Goal: Transaction & Acquisition: Purchase product/service

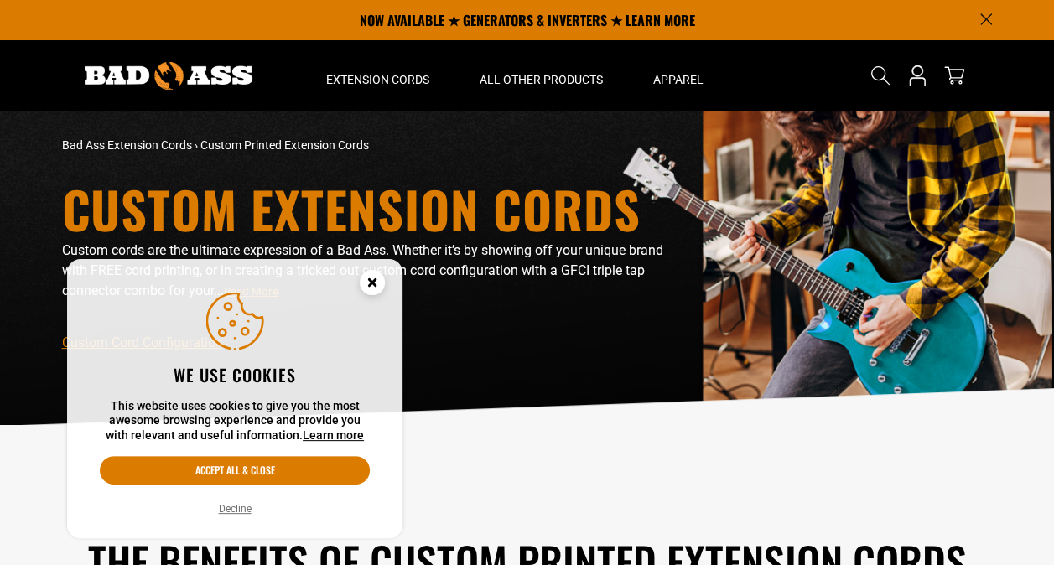
click at [376, 281] on circle "Cookie Consent" at bounding box center [372, 282] width 25 height 25
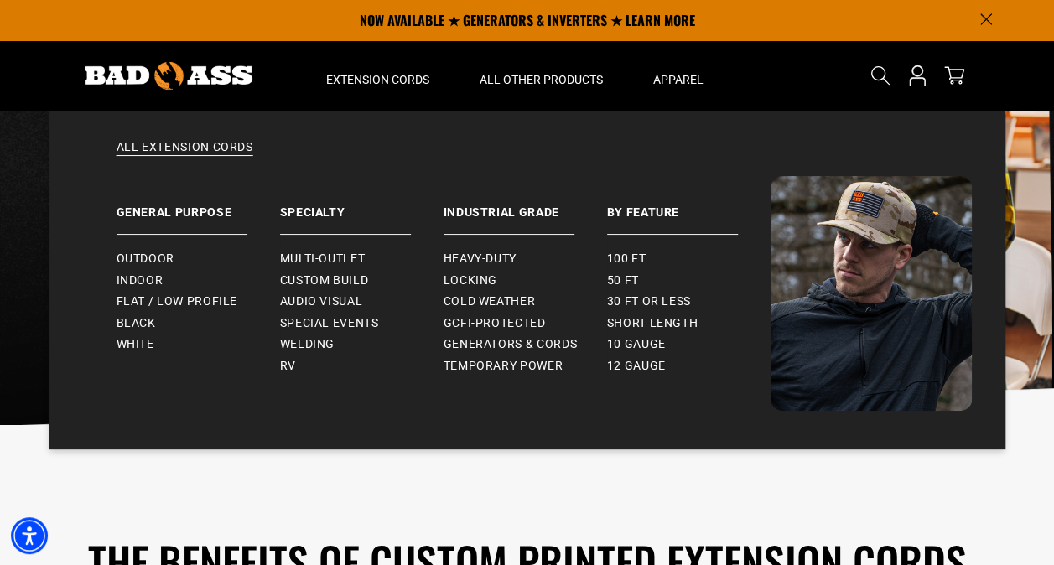
click at [152, 242] on ul "Outdoor Indoor Flat / Low Profile" at bounding box center [199, 295] width 164 height 121
click at [150, 258] on span "Outdoor" at bounding box center [146, 259] width 58 height 15
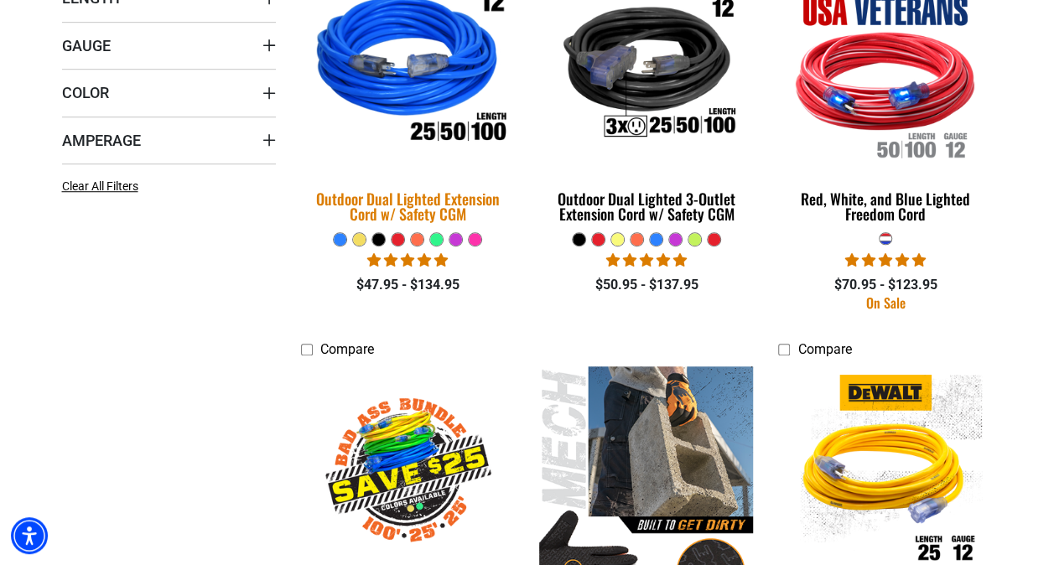
scroll to position [552, 0]
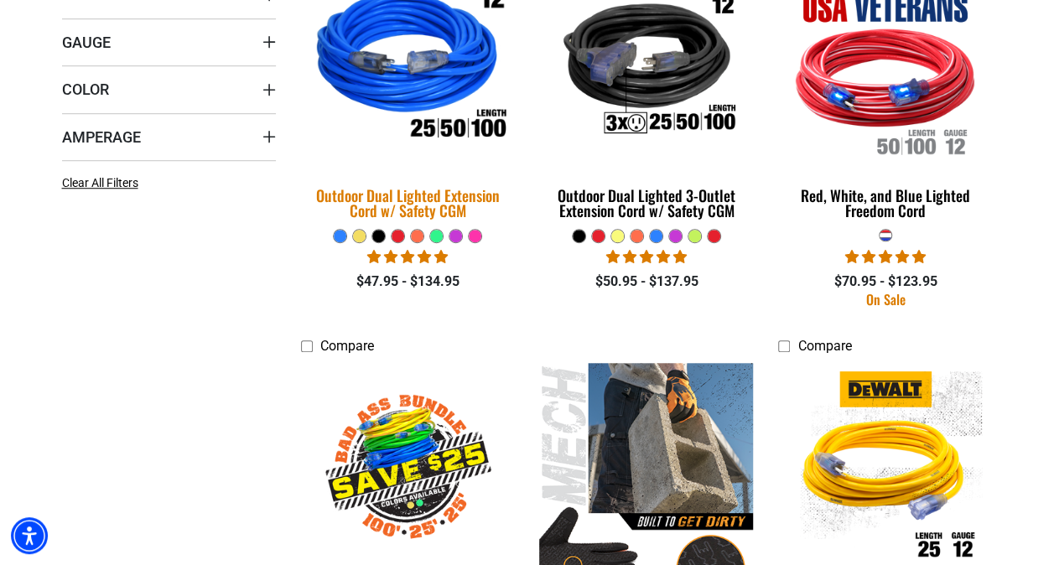
click at [413, 206] on div "Outdoor Dual Lighted Extension Cord w/ Safety CGM" at bounding box center [408, 203] width 214 height 30
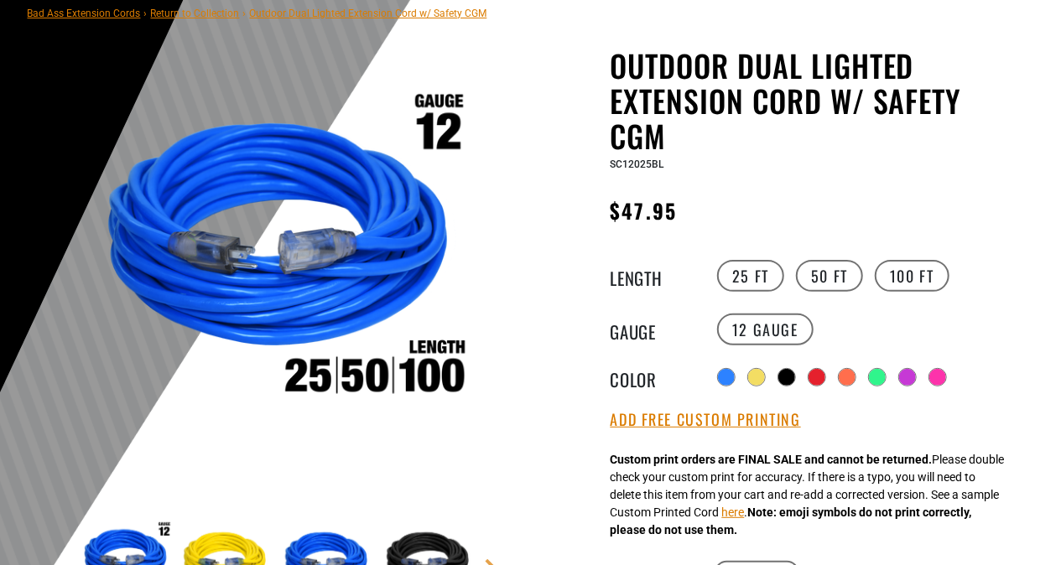
scroll to position [149, 0]
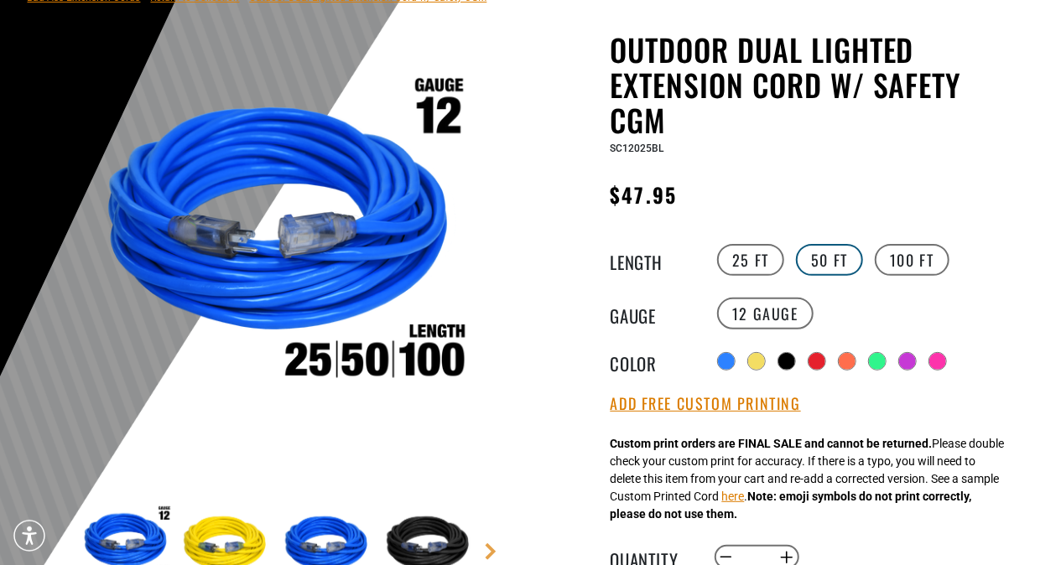
click at [817, 263] on label "50 FT" at bounding box center [829, 260] width 67 height 32
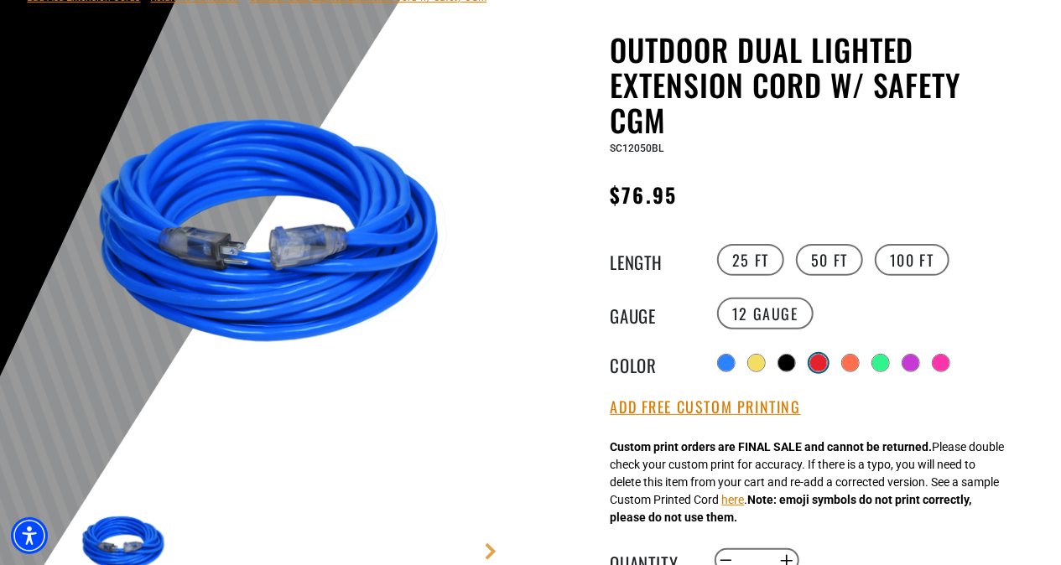
click at [819, 357] on div at bounding box center [818, 363] width 17 height 17
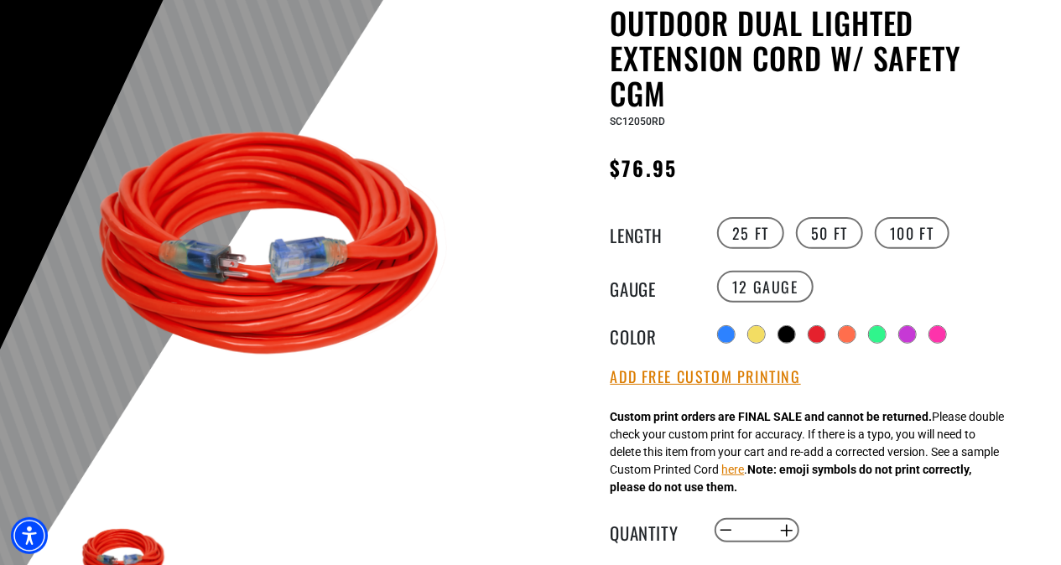
scroll to position [177, 0]
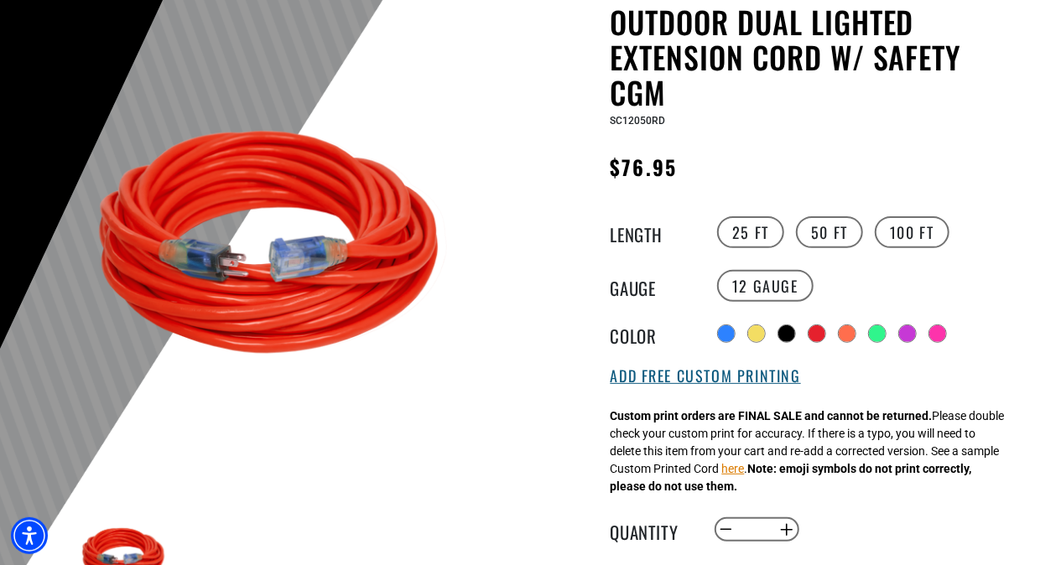
click at [676, 372] on button "Add Free Custom Printing" at bounding box center [706, 376] width 190 height 18
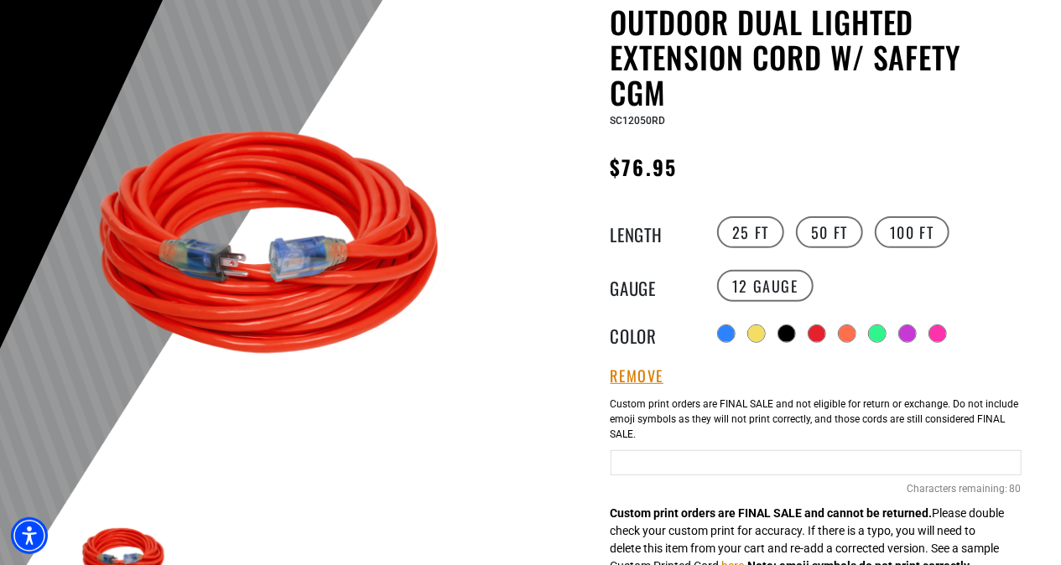
click at [659, 464] on input "text" at bounding box center [816, 462] width 411 height 25
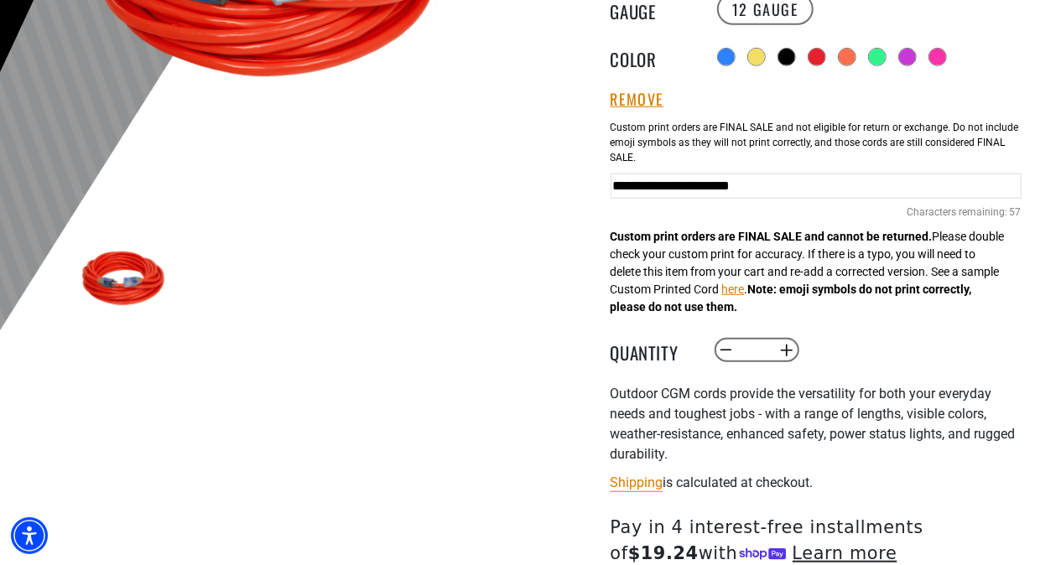
scroll to position [517, 0]
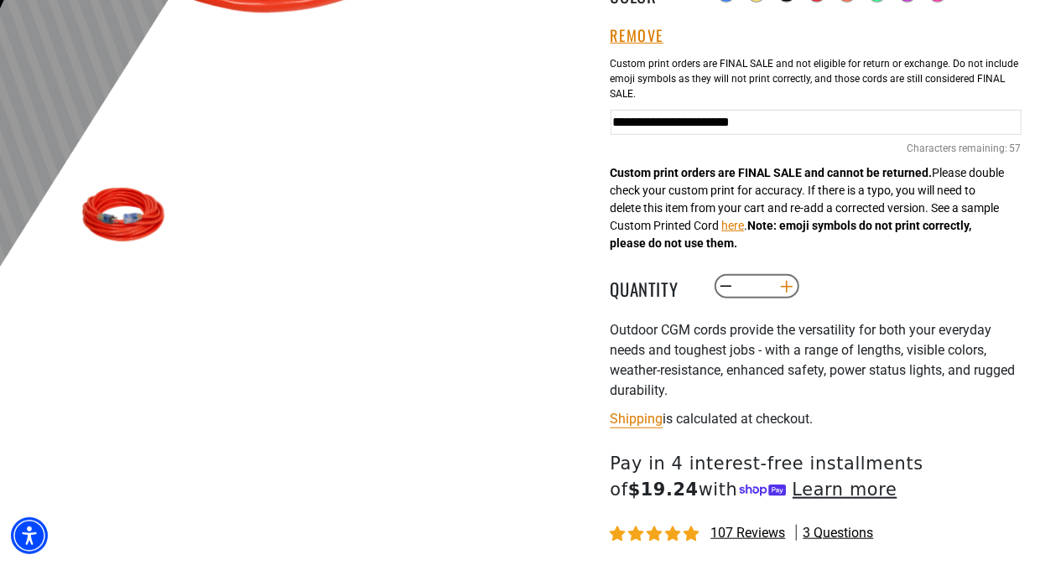
type input "**********"
click at [785, 289] on button "Increase quantity for Outdoor Dual Lighted Extension Cord w/ Safety CGM" at bounding box center [786, 287] width 26 height 29
drag, startPoint x: 785, startPoint y: 289, endPoint x: 736, endPoint y: 298, distance: 49.4
click at [736, 298] on button "Decrease quantity for Outdoor Dual Lighted Extension Cord w/ Safety CGM" at bounding box center [726, 287] width 26 height 29
click at [785, 283] on button "Increase quantity for Outdoor Dual Lighted Extension Cord w/ Safety CGM" at bounding box center [786, 287] width 26 height 29
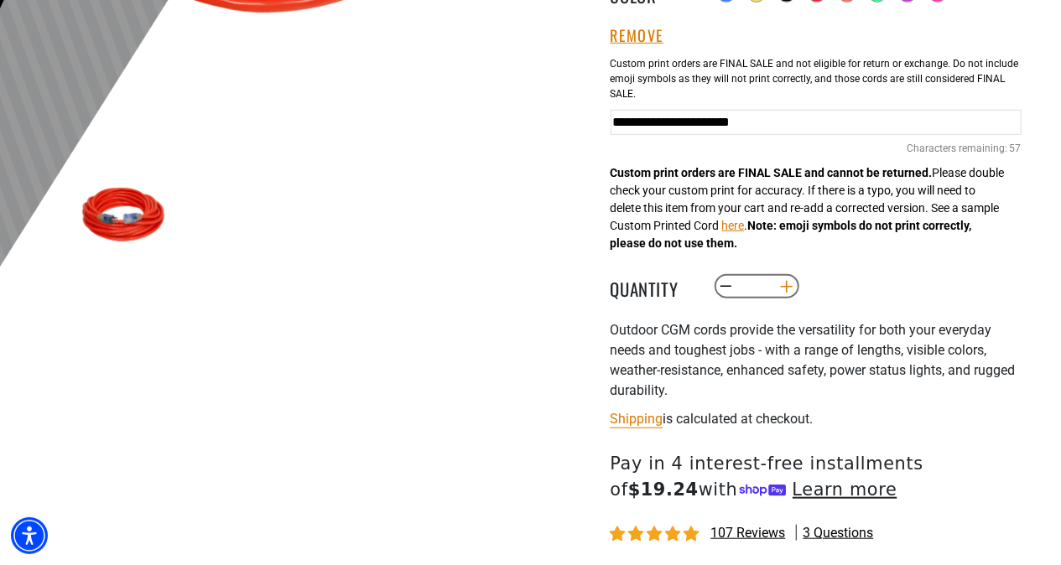
click at [785, 283] on button "Increase quantity for Outdoor Dual Lighted Extension Cord w/ Safety CGM" at bounding box center [786, 287] width 26 height 29
type input "*"
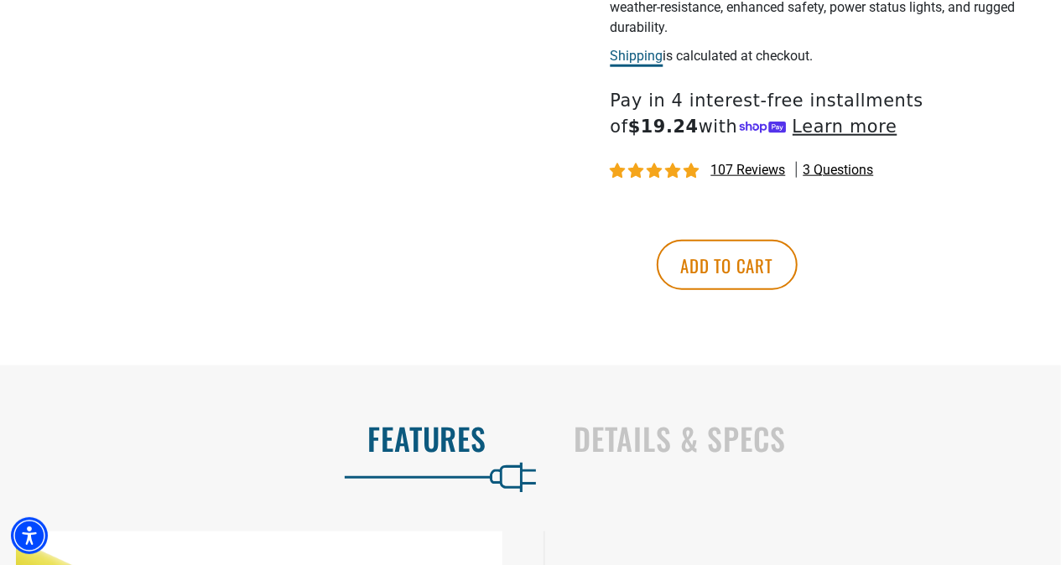
scroll to position [881, 0]
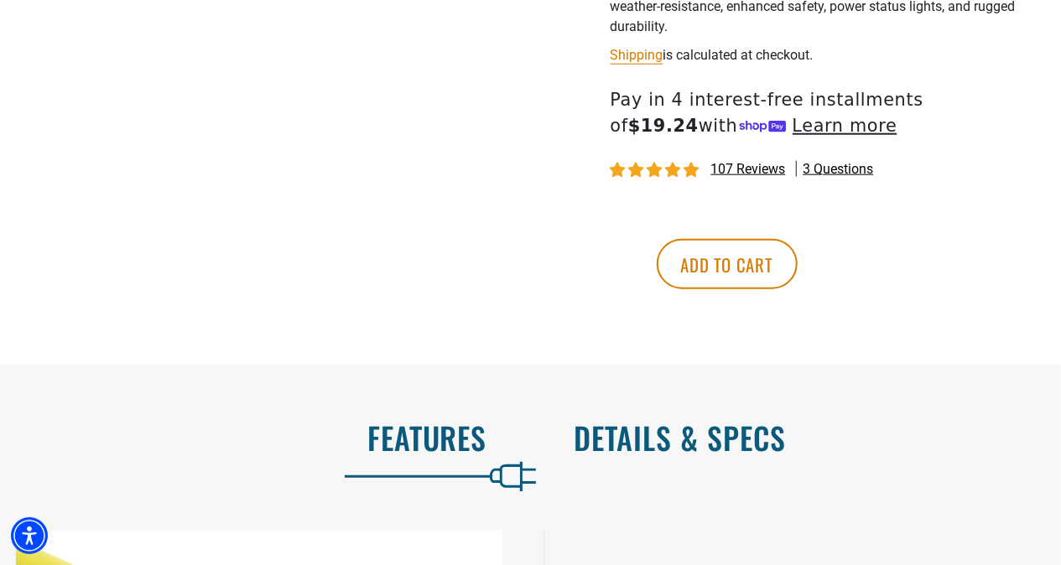
click at [627, 421] on h2 "Details & Specs" at bounding box center [800, 437] width 452 height 35
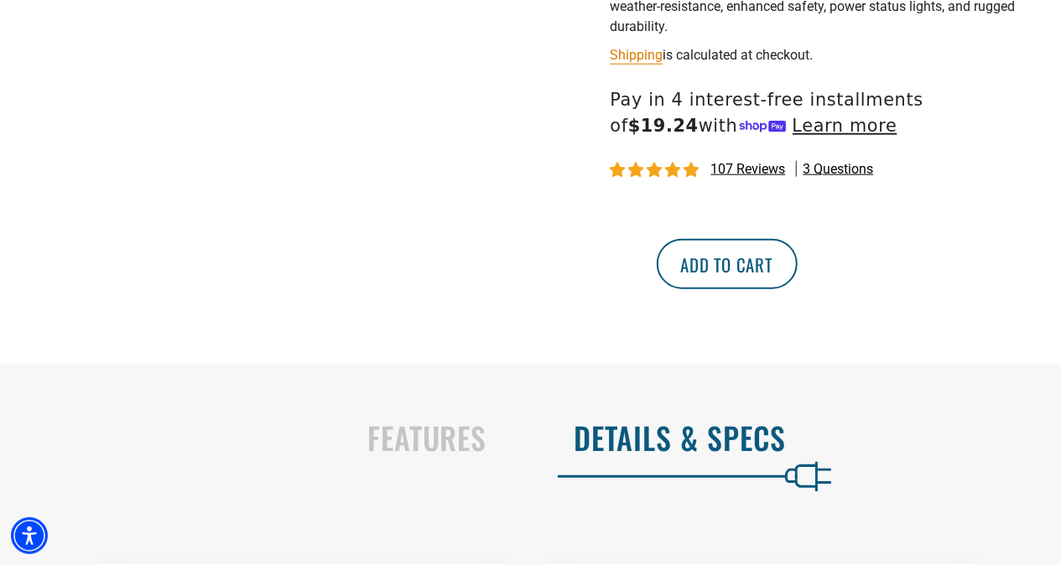
click at [798, 265] on button "Add to cart" at bounding box center [727, 264] width 141 height 50
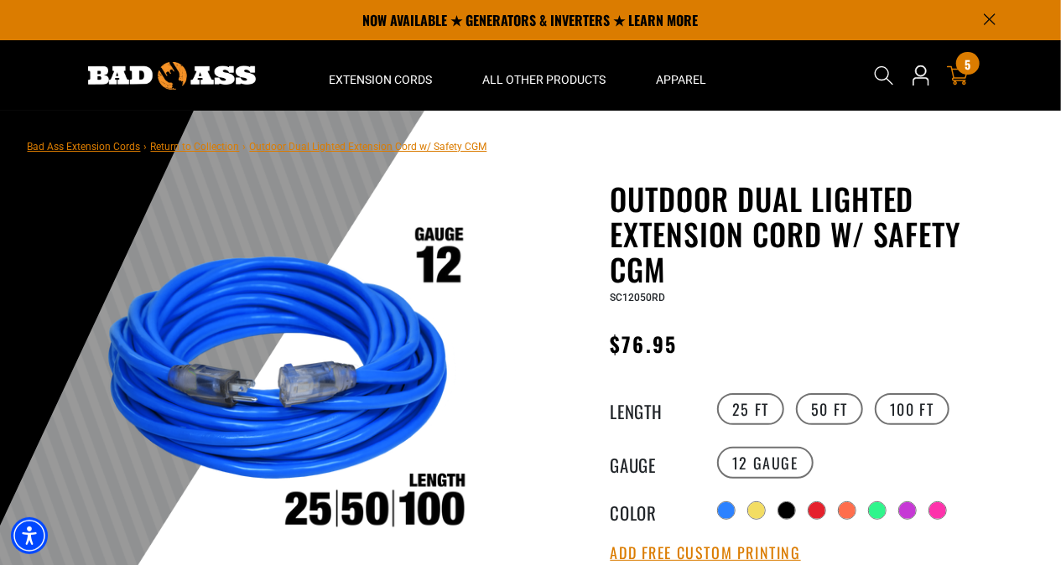
click at [968, 75] on icon at bounding box center [958, 76] width 22 height 22
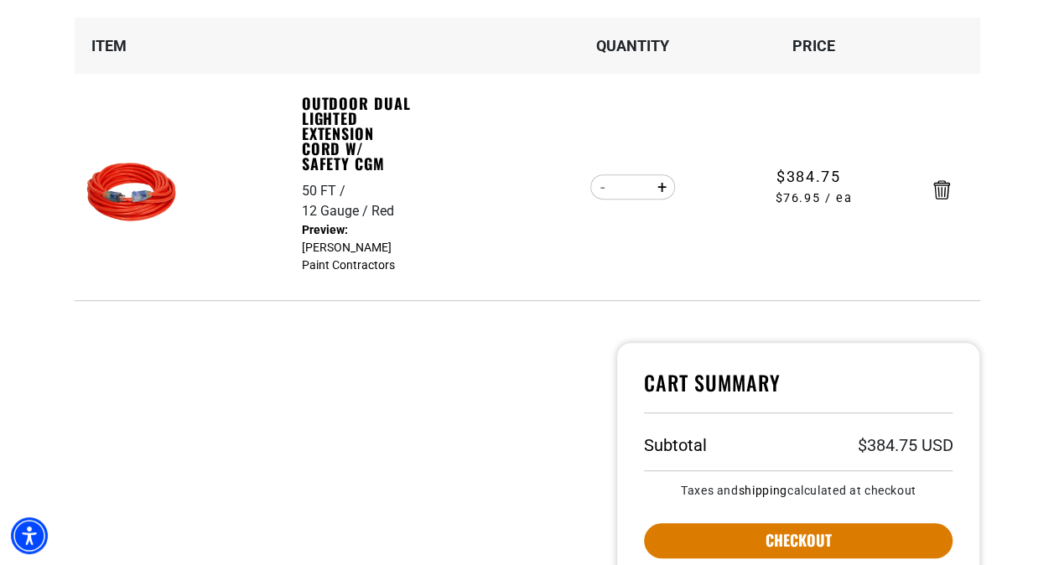
scroll to position [269, 0]
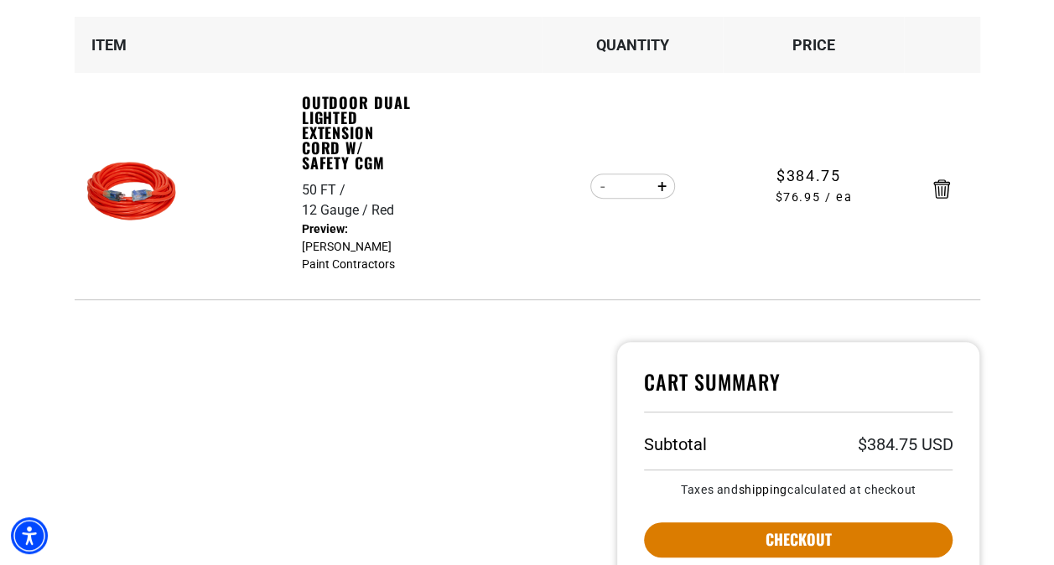
click at [461, 486] on div at bounding box center [333, 503] width 543 height 323
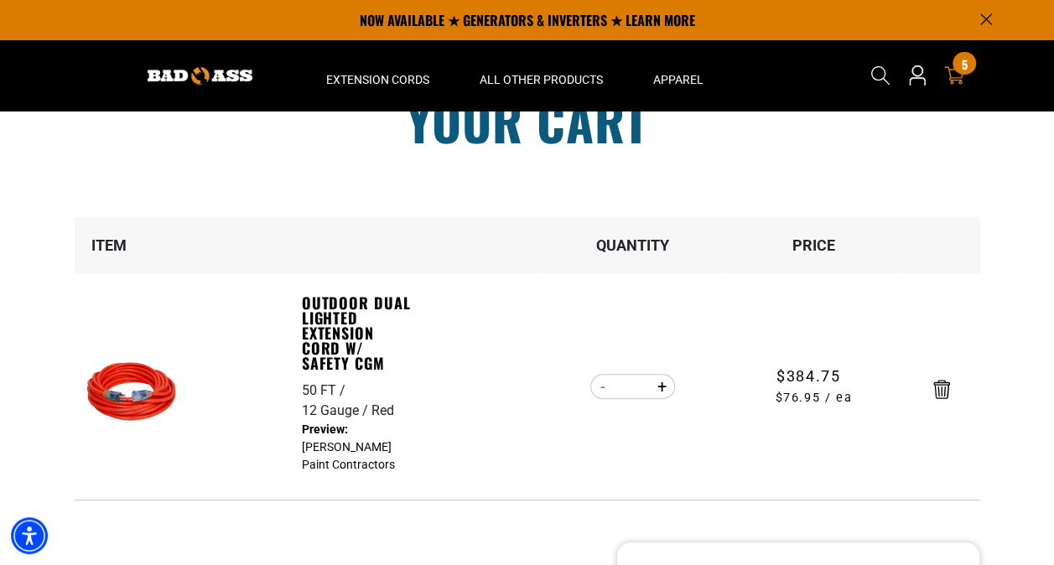
scroll to position [68, 0]
click at [663, 391] on button "Increase quantity for Outdoor Dual Lighted Extension Cord w/ Safety CGM" at bounding box center [662, 387] width 26 height 29
type input "*"
click at [663, 391] on form "Item Quantity Price Outdoor Dual Lighted Extension Cord w/ Safety CGM 50 FT 12 …" at bounding box center [528, 359] width 906 height 283
click at [663, 390] on button "Increase quantity for Outdoor Dual Lighted Extension Cord w/ Safety CGM" at bounding box center [662, 387] width 26 height 29
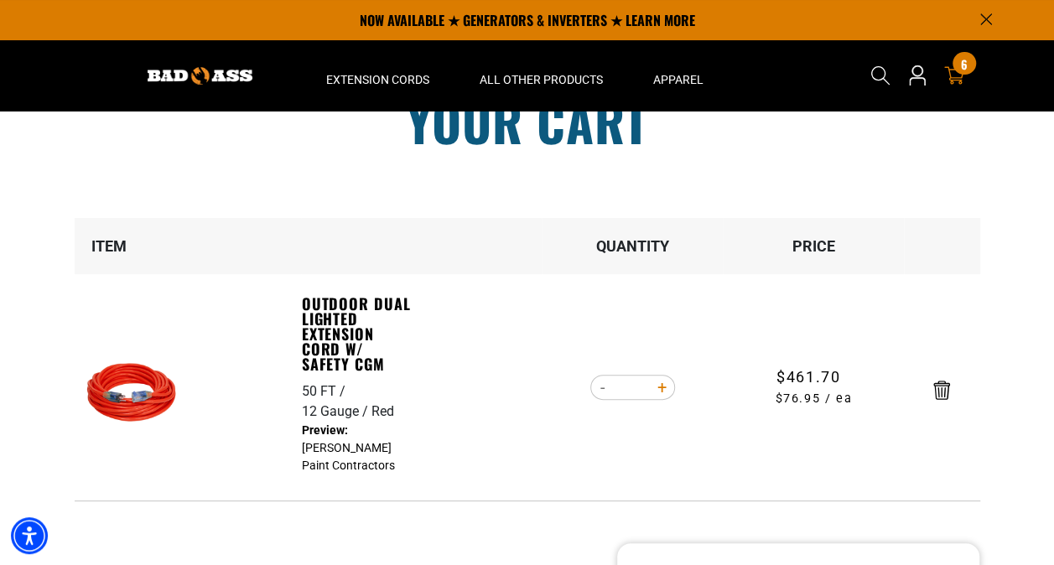
type input "*"
click at [659, 386] on button "Increase quantity for Outdoor Dual Lighted Extension Cord w/ Safety CGM" at bounding box center [662, 387] width 26 height 29
type input "*"
click at [597, 390] on button "Decrease quantity for Outdoor Dual Lighted Extension Cord w/ Safety CGM" at bounding box center [603, 387] width 26 height 29
type input "*"
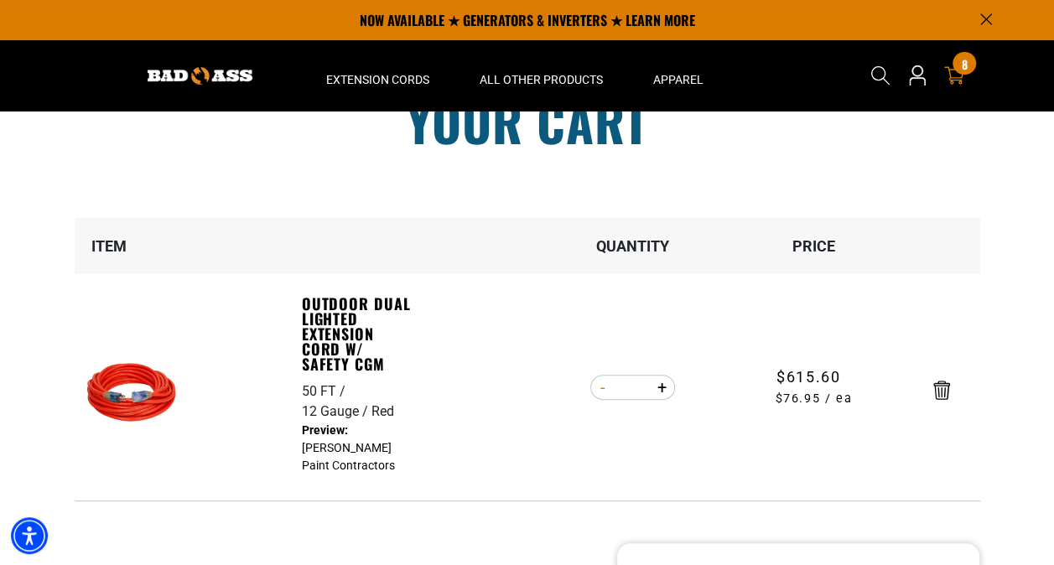
click at [597, 390] on form "Item Quantity Price Outdoor Dual Lighted Extension Cord w/ Safety CGM 50 FT 12 …" at bounding box center [528, 359] width 906 height 283
click at [602, 388] on button "Decrease quantity for Outdoor Dual Lighted Extension Cord w/ Safety CGM" at bounding box center [603, 387] width 26 height 29
type input "*"
click at [602, 388] on form "Item Quantity Price Outdoor Dual Lighted Extension Cord w/ Safety CGM 50 FT 12 …" at bounding box center [528, 359] width 906 height 283
click at [602, 388] on button "Decrease quantity for Outdoor Dual Lighted Extension Cord w/ Safety CGM" at bounding box center [603, 387] width 26 height 29
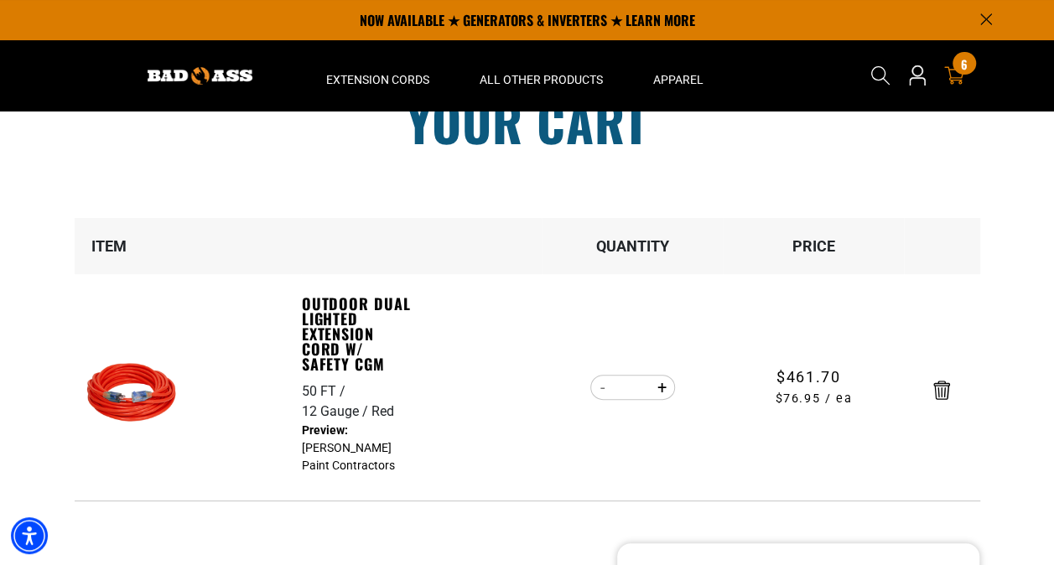
type input "*"
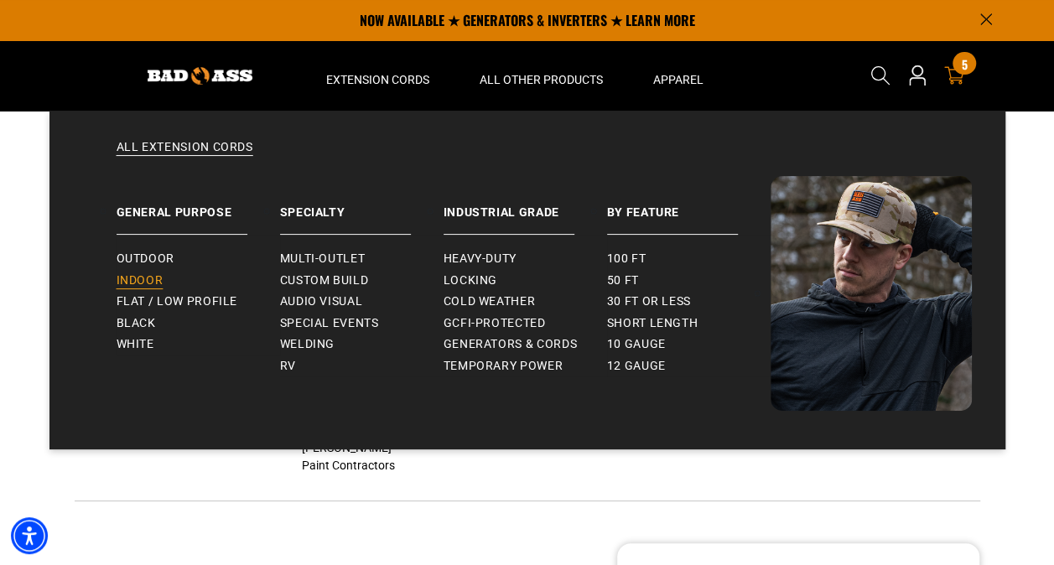
click at [138, 271] on link "Indoor" at bounding box center [199, 281] width 164 height 22
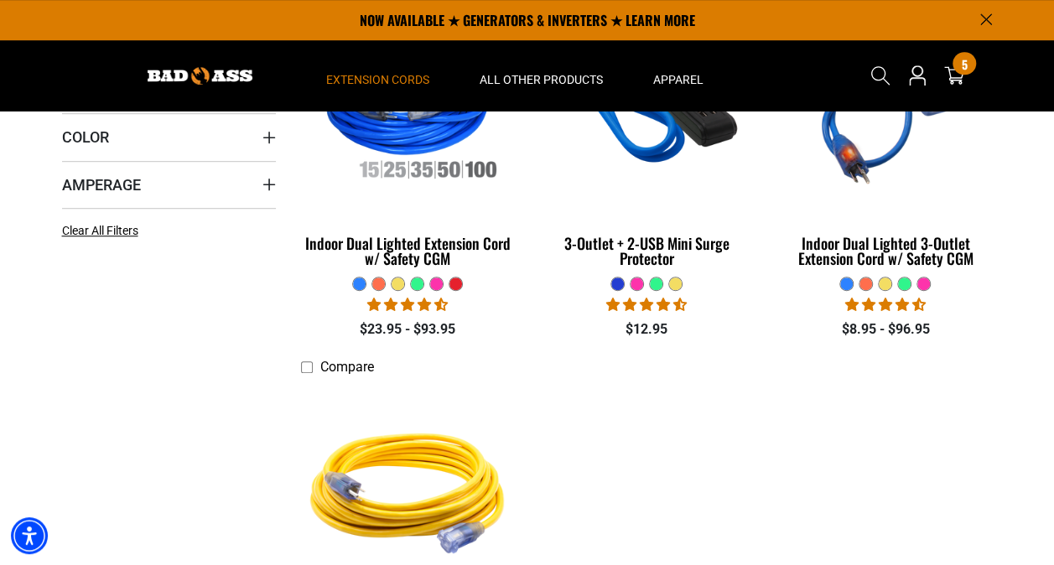
scroll to position [502, 0]
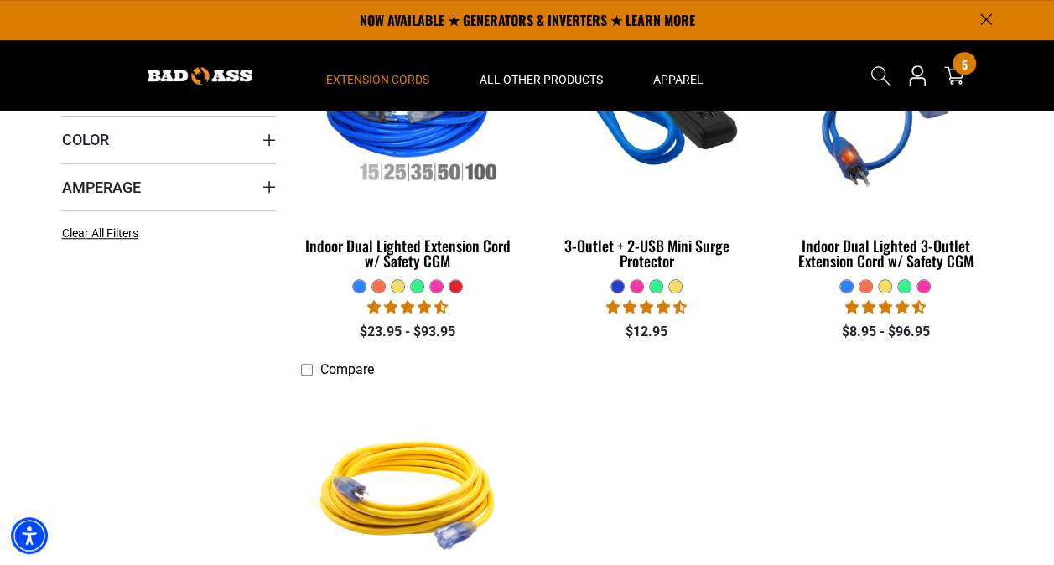
drag, startPoint x: 410, startPoint y: 253, endPoint x: 253, endPoint y: 423, distance: 230.9
click at [253, 423] on div "Categories: Length Length 2 FT (1) 2 FT (1 product)" at bounding box center [168, 379] width 239 height 823
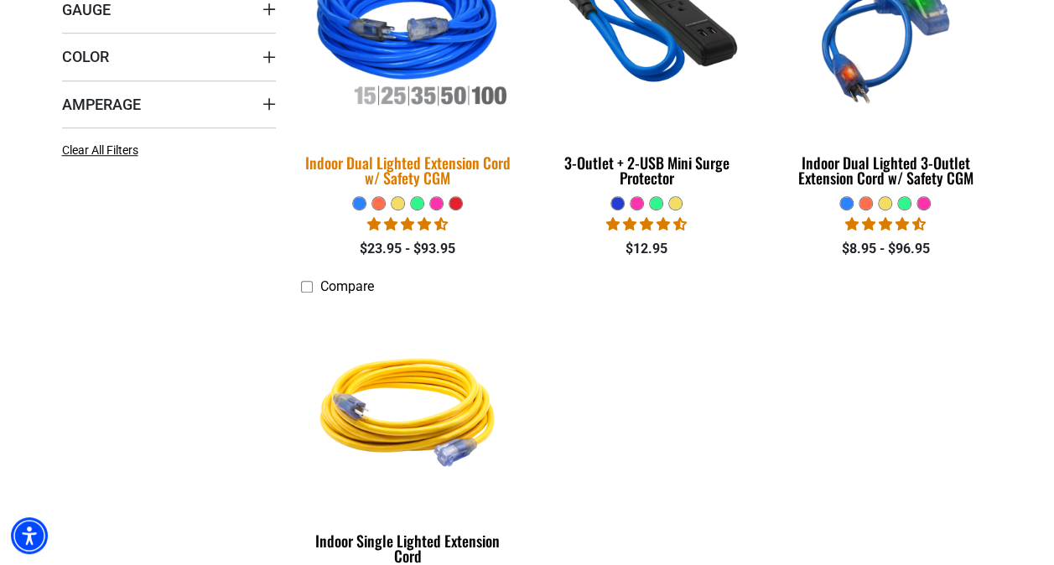
scroll to position [746, 0]
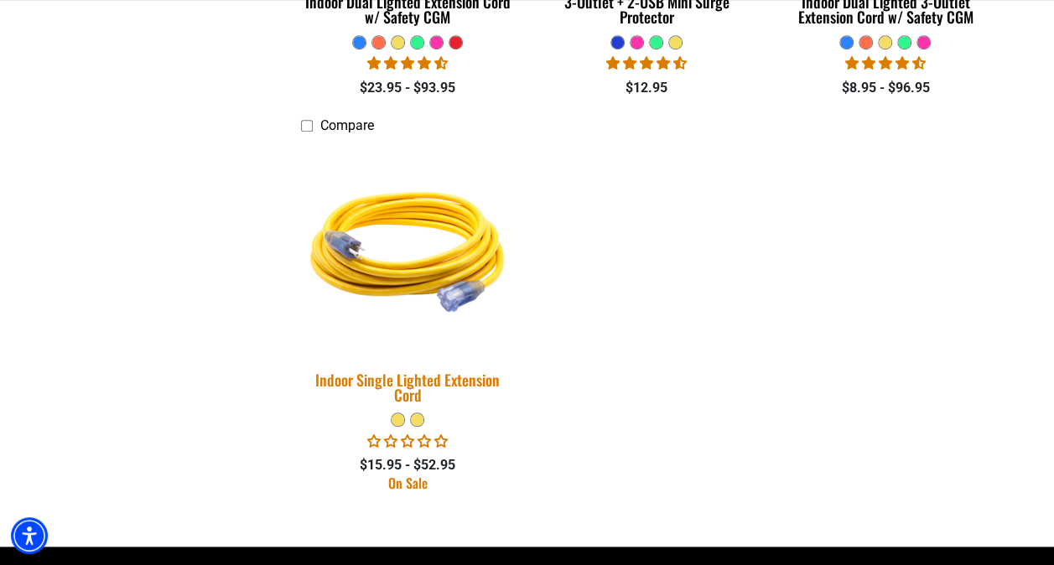
click at [395, 386] on div "Indoor Single Lighted Extension Cord" at bounding box center [408, 387] width 214 height 30
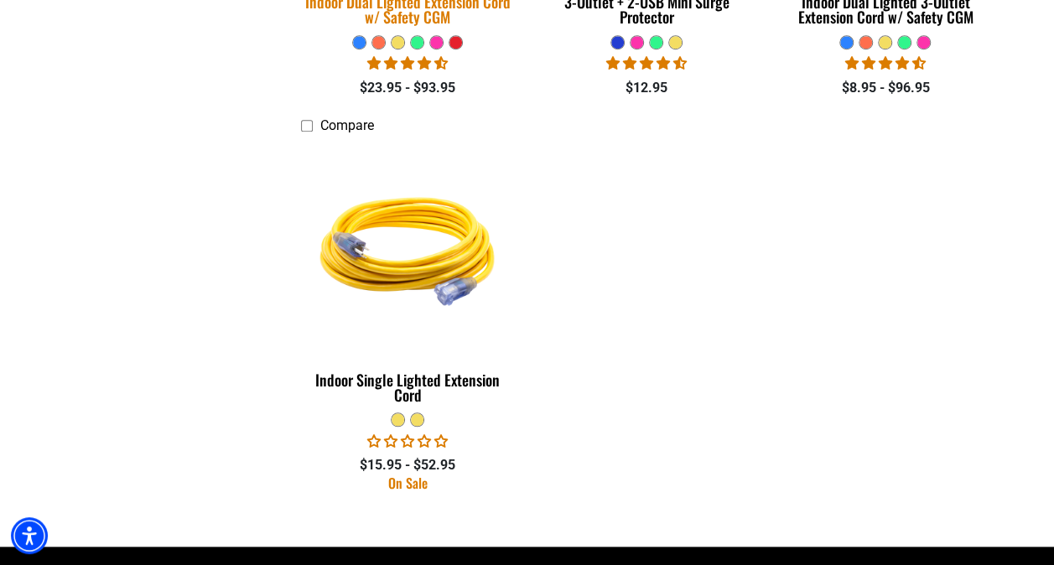
click at [404, 18] on div "Indoor Dual Lighted Extension Cord w/ Safety CGM" at bounding box center [408, 9] width 214 height 30
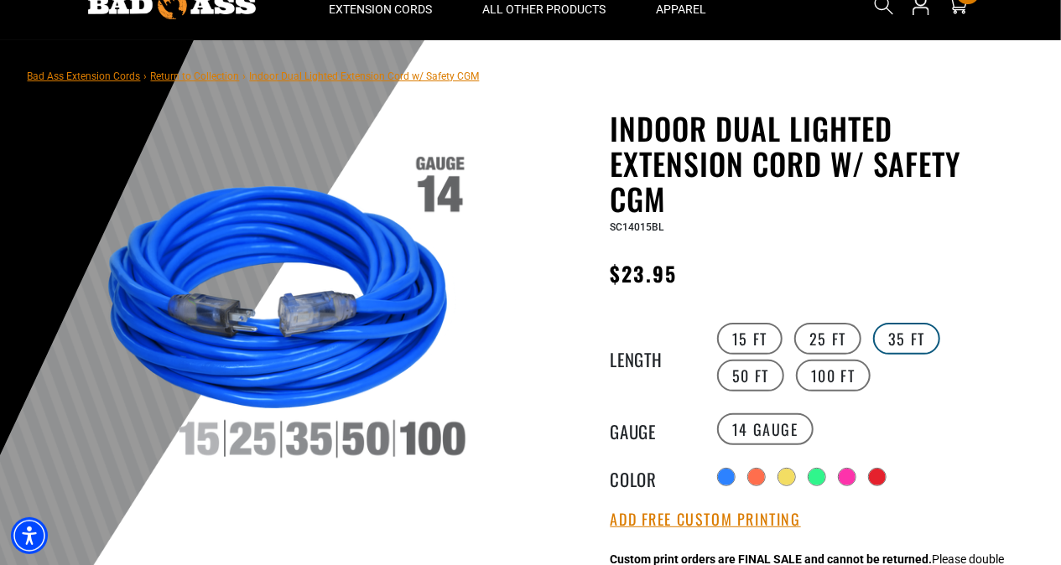
scroll to position [72, 0]
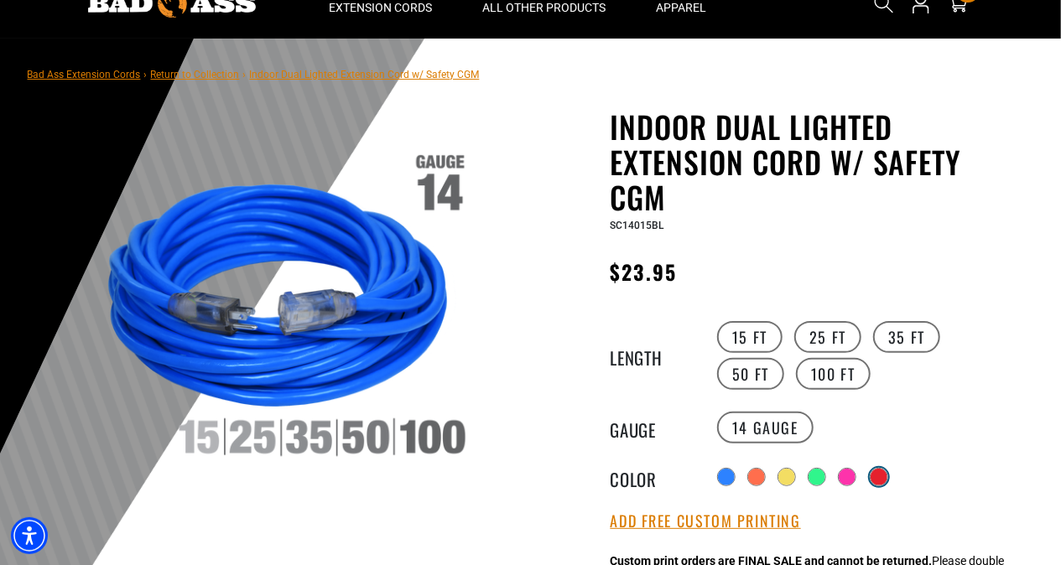
click at [888, 468] on div at bounding box center [879, 477] width 18 height 18
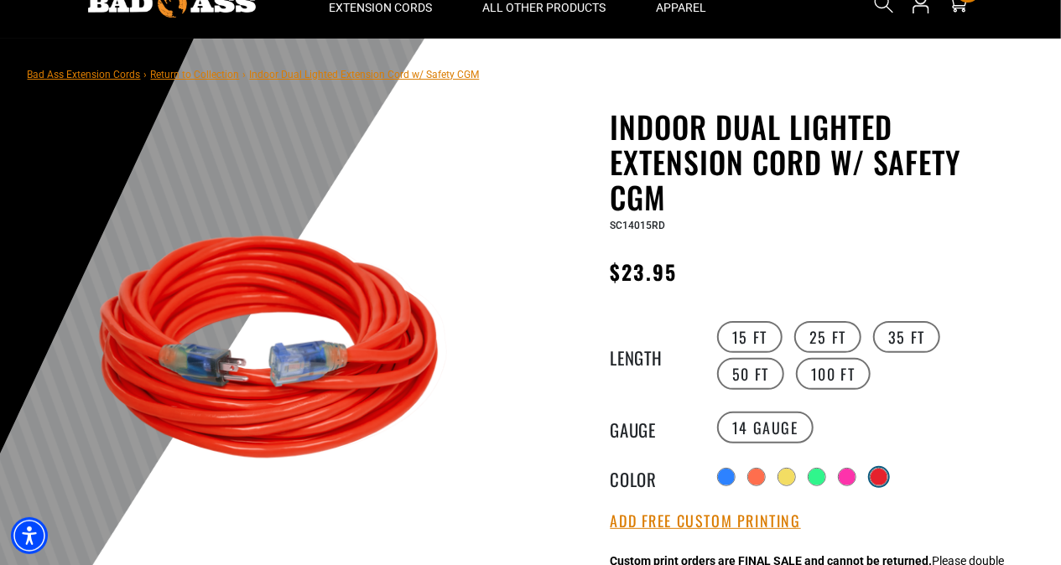
click at [882, 474] on div at bounding box center [879, 477] width 17 height 17
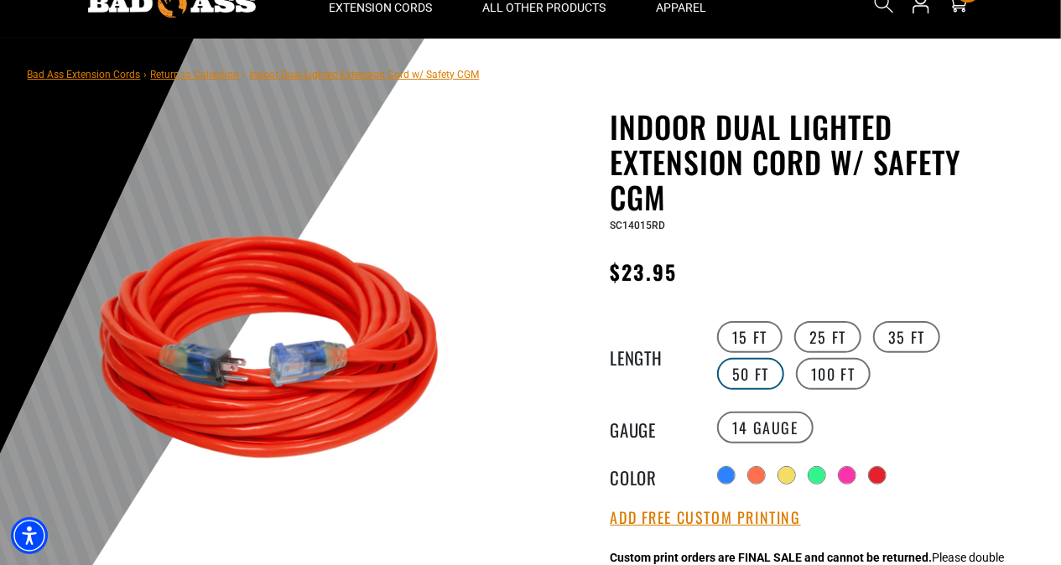
click at [784, 358] on label "50 FT" at bounding box center [750, 374] width 67 height 32
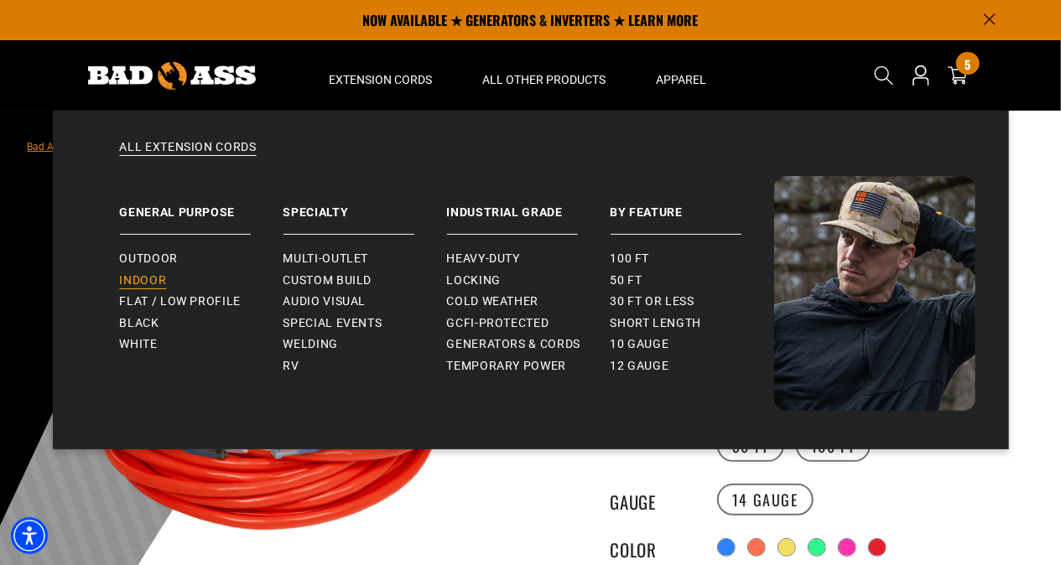
click at [148, 277] on span "Indoor" at bounding box center [143, 280] width 47 height 15
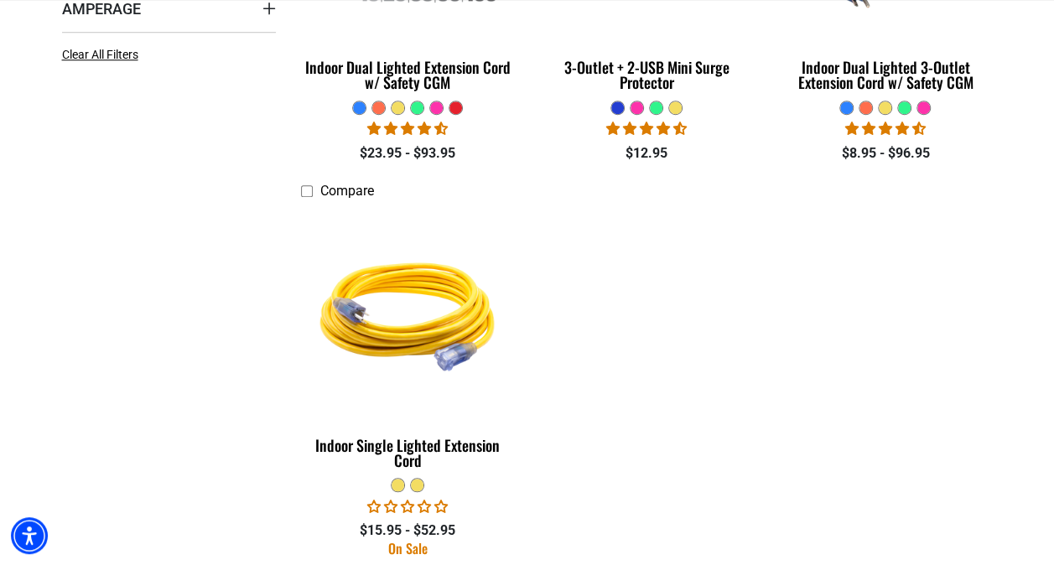
scroll to position [682, 0]
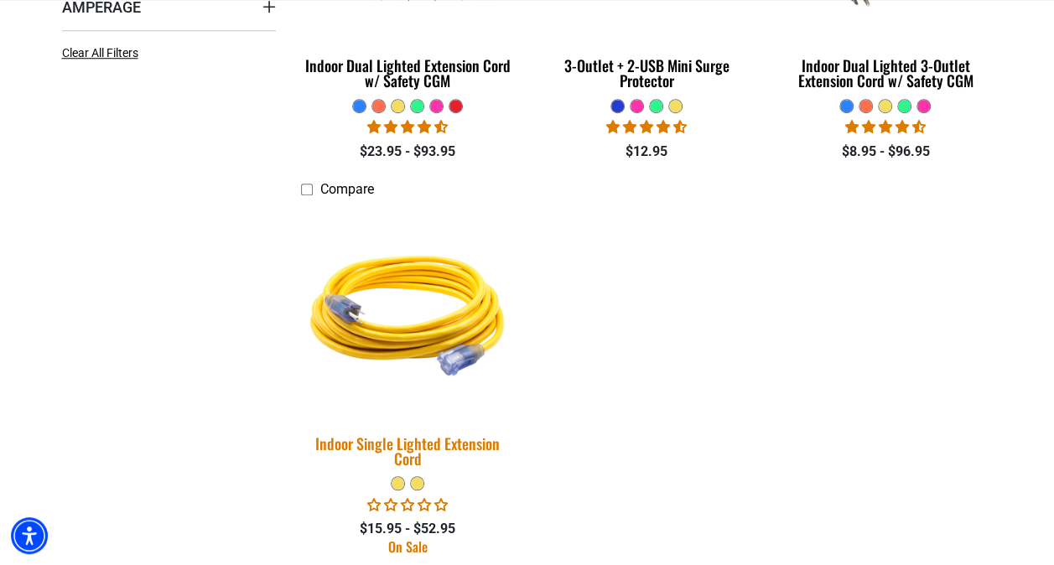
drag, startPoint x: 427, startPoint y: 458, endPoint x: 400, endPoint y: 460, distance: 27.0
click at [400, 460] on div "Indoor Single Lighted Extension Cord" at bounding box center [408, 451] width 214 height 30
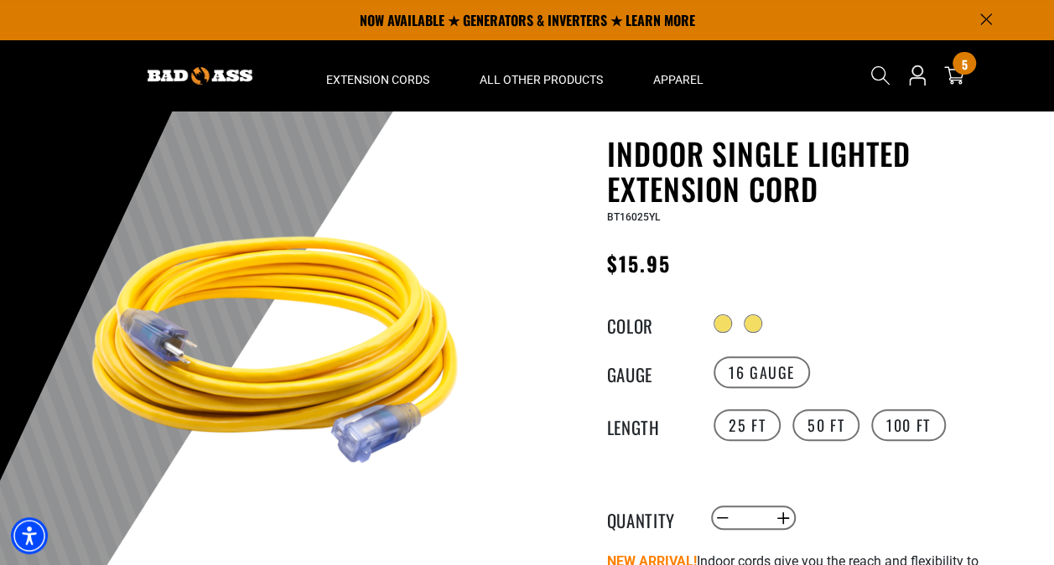
scroll to position [38, 0]
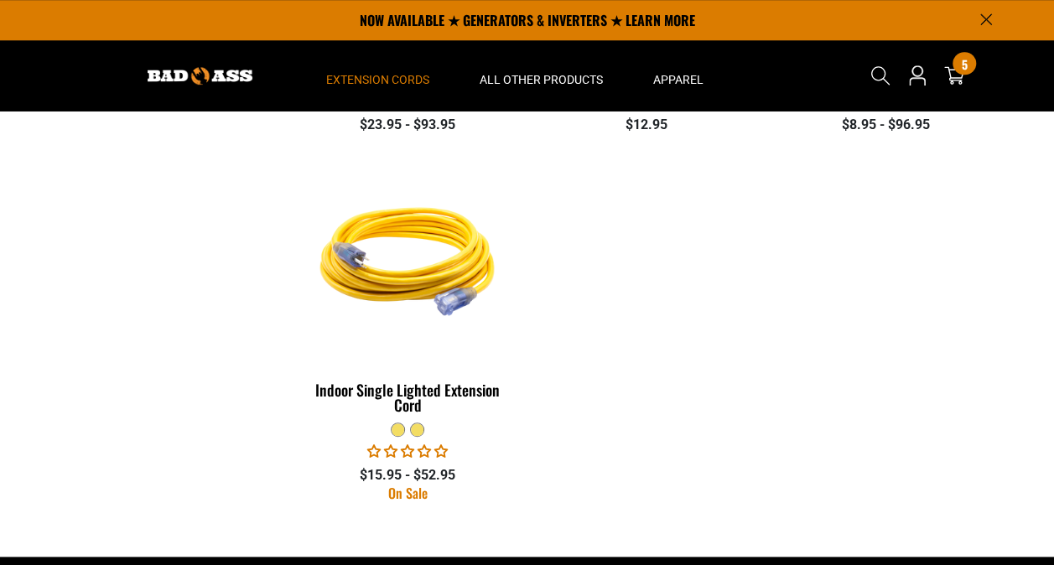
scroll to position [445, 0]
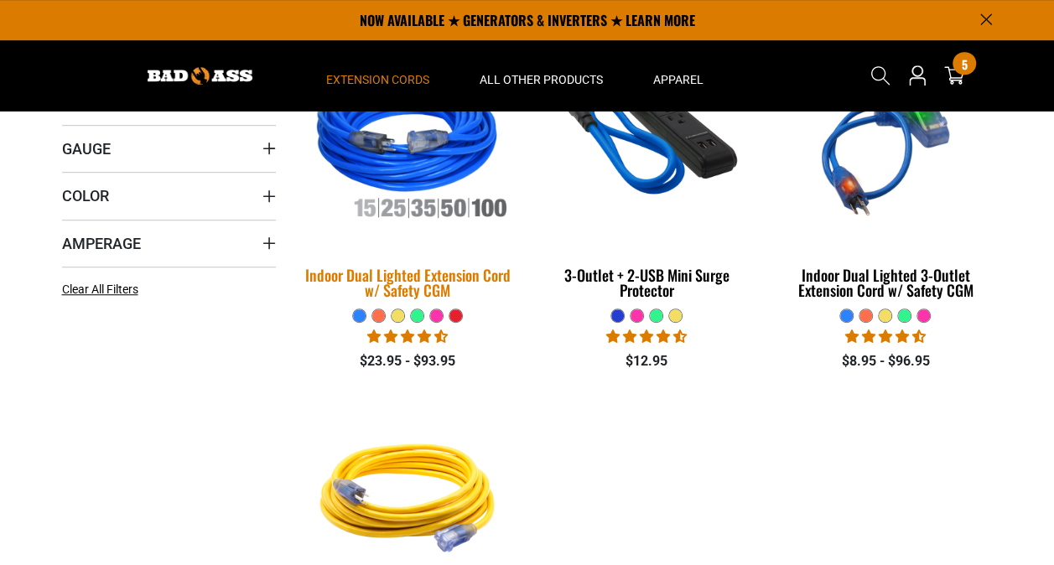
click at [353, 275] on link "Indoor Dual Lighted Extension Cord w/ Safety CGM" at bounding box center [408, 173] width 214 height 270
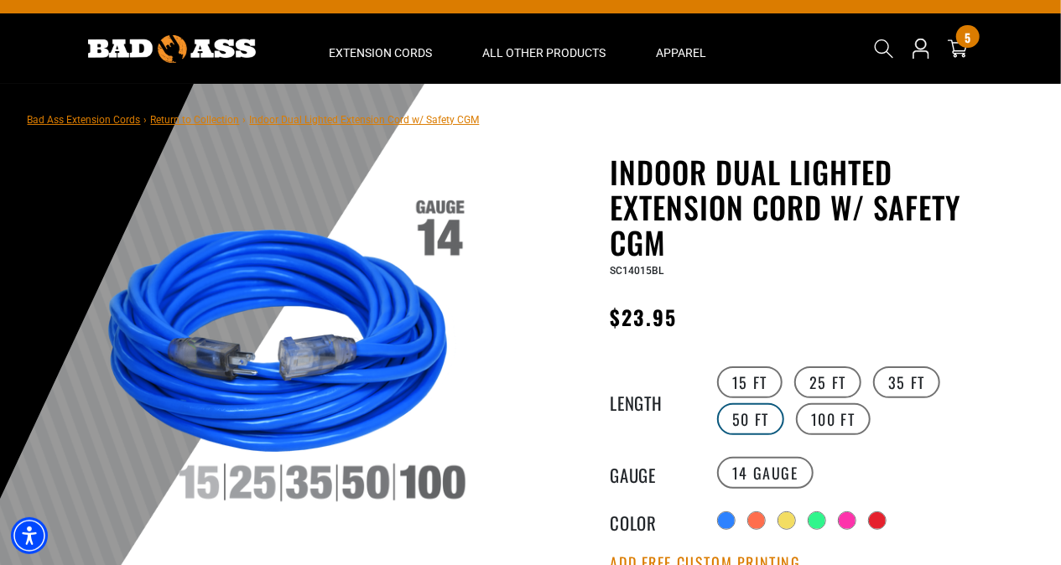
click at [784, 403] on label "50 FT" at bounding box center [750, 419] width 67 height 32
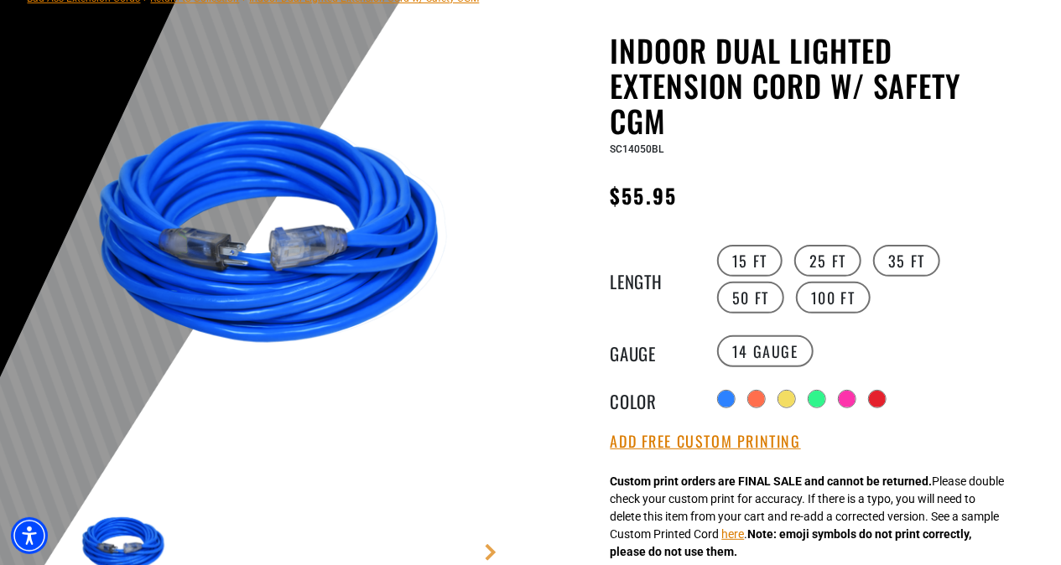
scroll to position [149, 0]
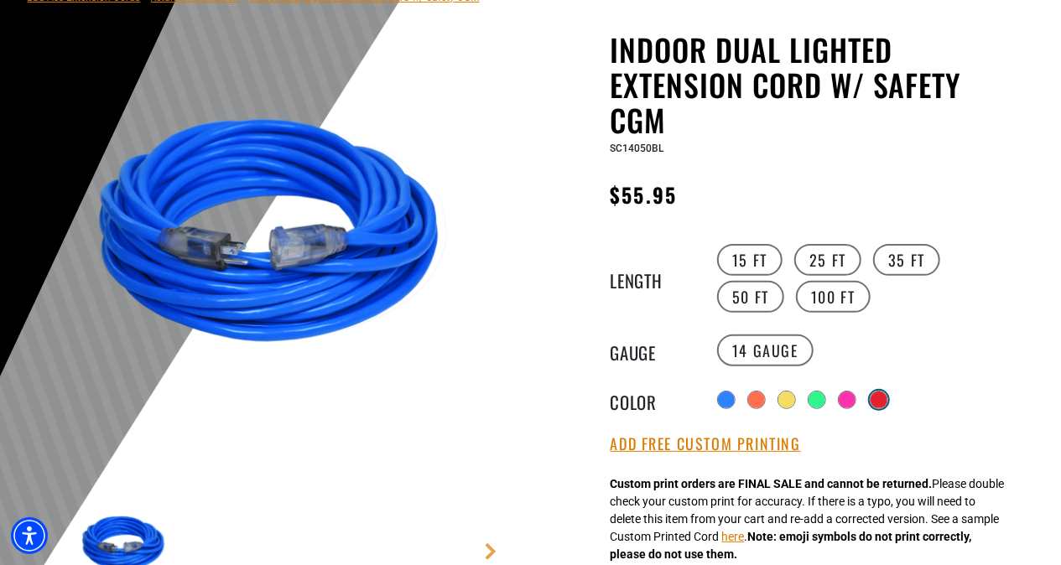
click at [876, 393] on div at bounding box center [879, 400] width 17 height 17
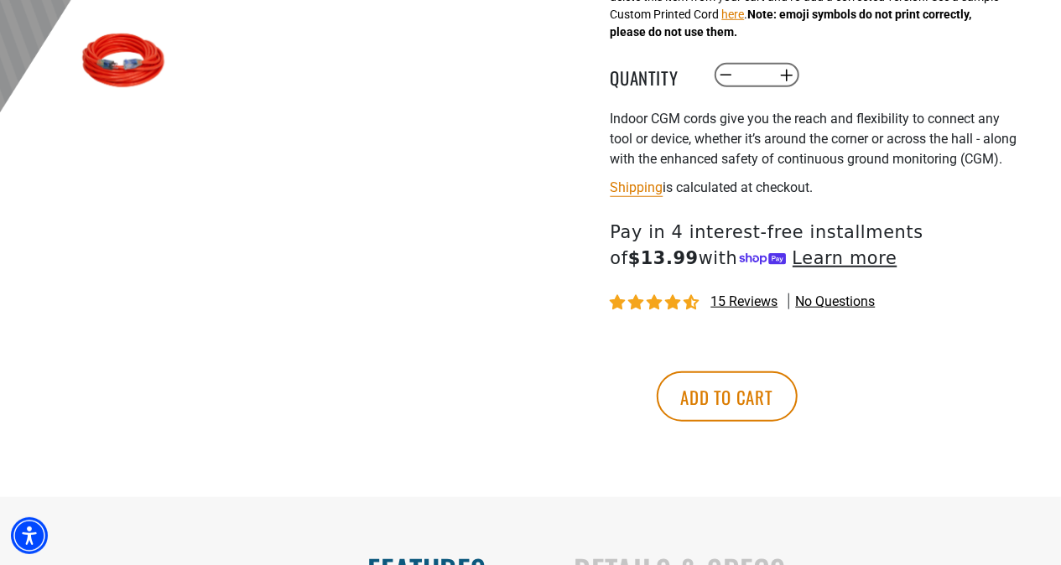
scroll to position [673, 0]
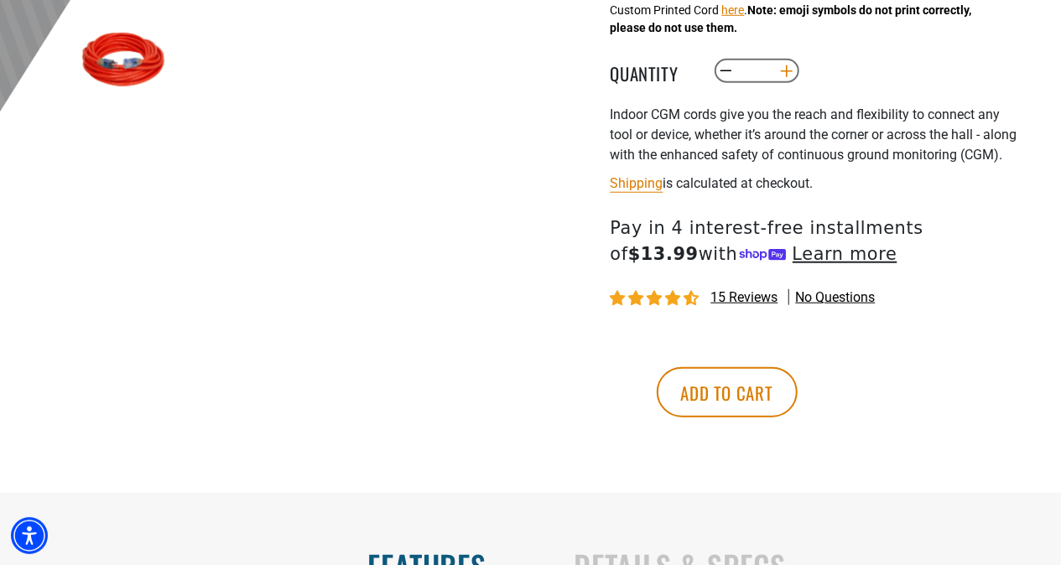
click at [786, 74] on button "Increase quantity for Indoor Dual Lighted Extension Cord w/ Safety CGM" at bounding box center [786, 71] width 26 height 29
type input "*"
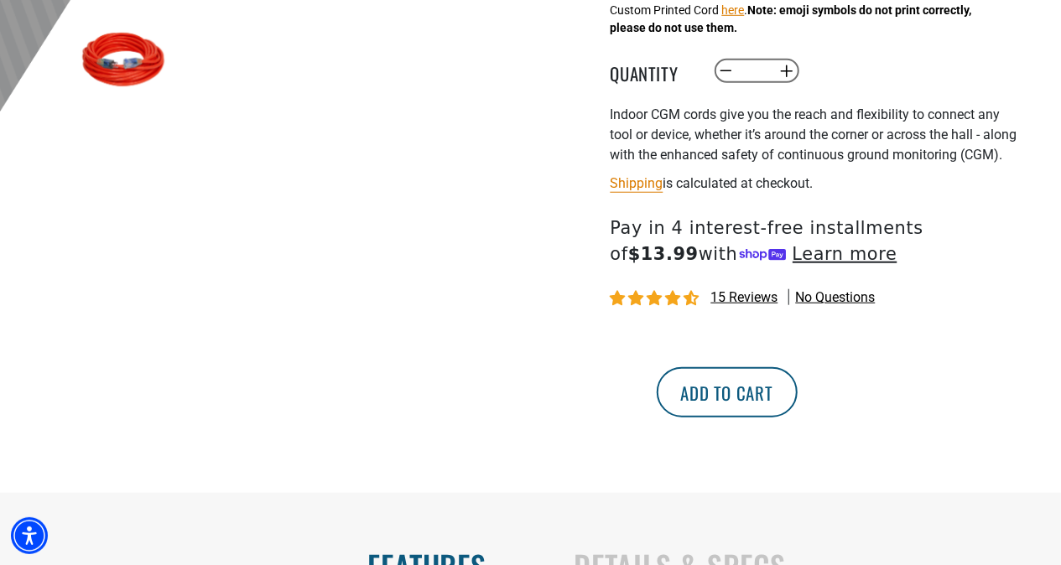
click at [798, 418] on button "Add to cart" at bounding box center [727, 392] width 141 height 50
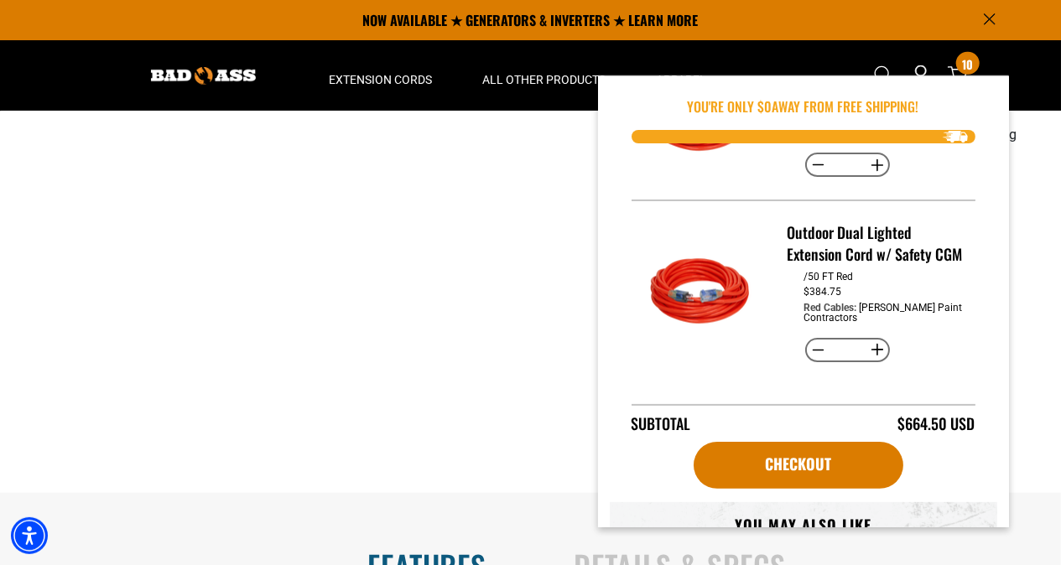
scroll to position [133, 0]
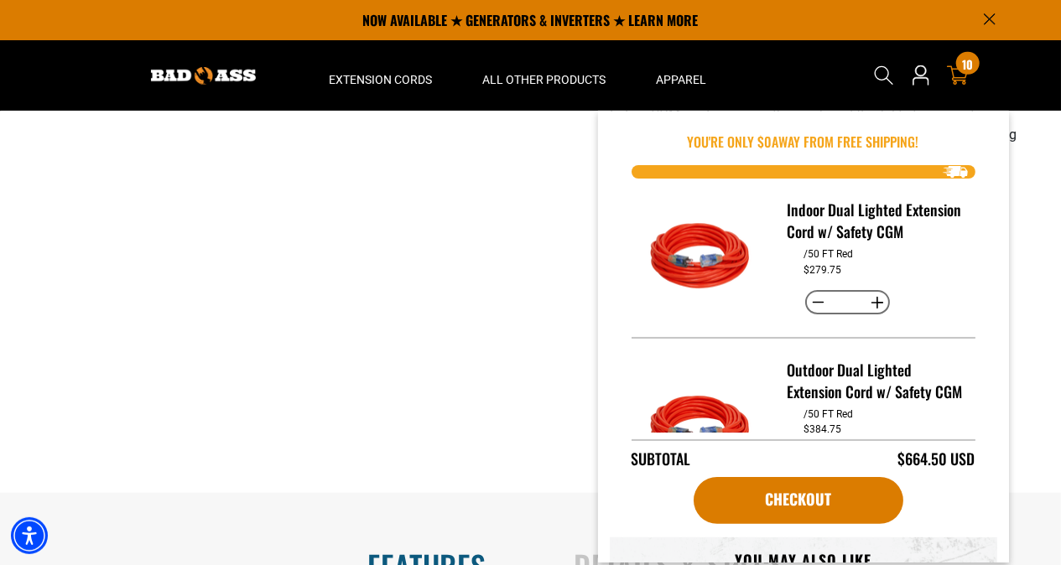
click at [966, 61] on span "10" at bounding box center [967, 64] width 11 height 13
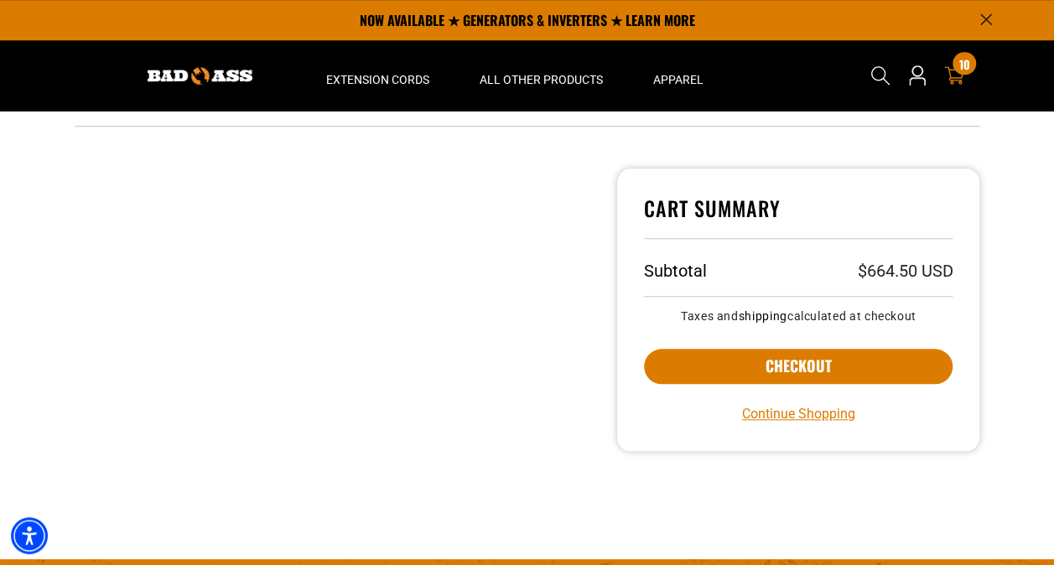
scroll to position [660, 0]
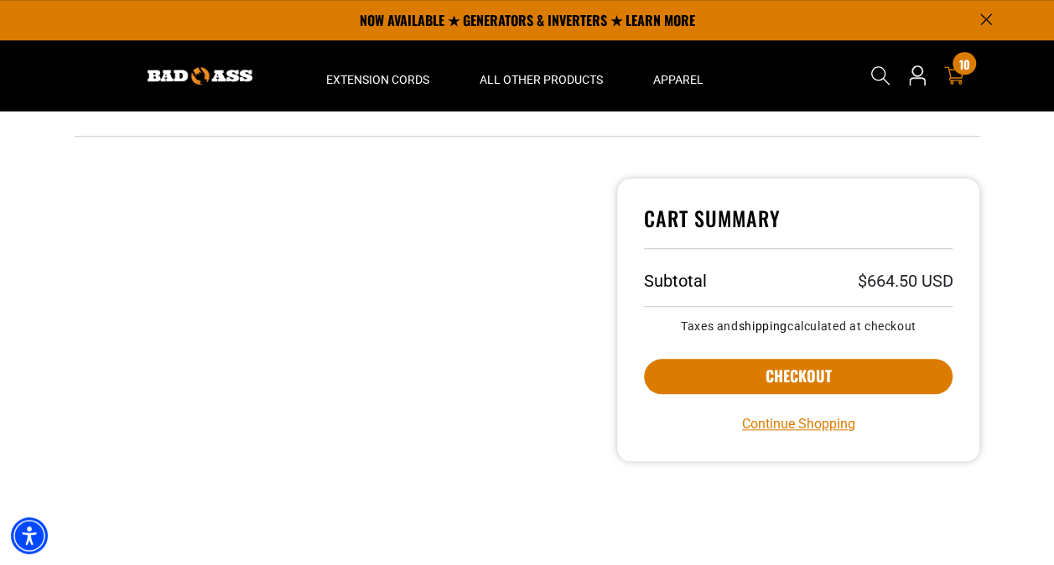
drag, startPoint x: 709, startPoint y: 403, endPoint x: 528, endPoint y: 302, distance: 207.2
click at [528, 302] on div at bounding box center [333, 340] width 543 height 323
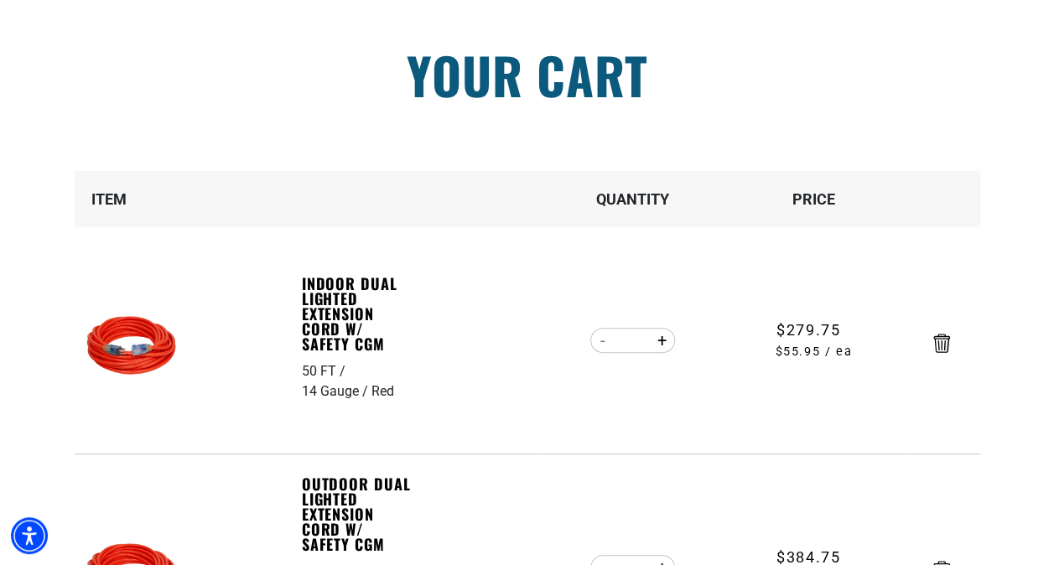
scroll to position [0, 0]
